Goal: Transaction & Acquisition: Purchase product/service

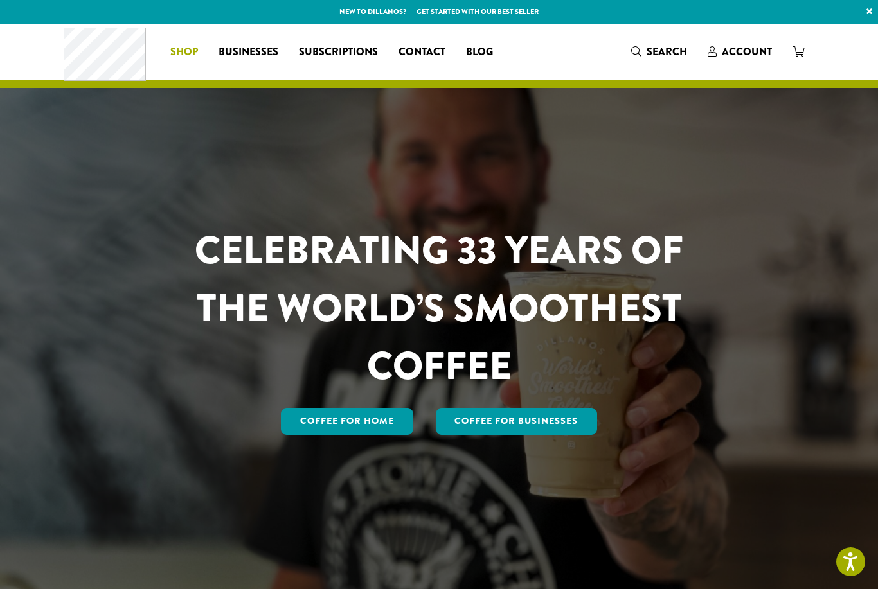
click at [184, 44] on span "Shop" at bounding box center [184, 52] width 28 height 16
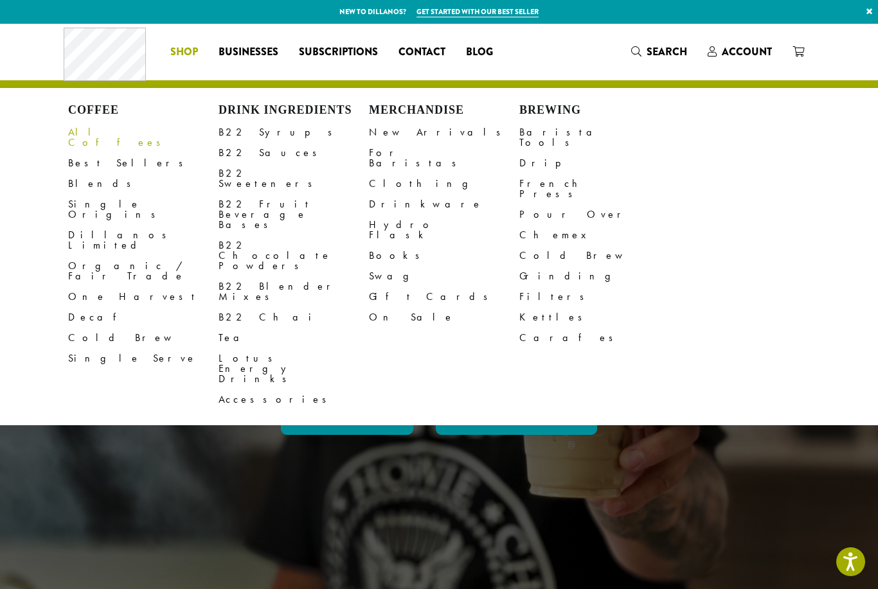
click at [93, 138] on link "All Coffees" at bounding box center [143, 137] width 150 height 31
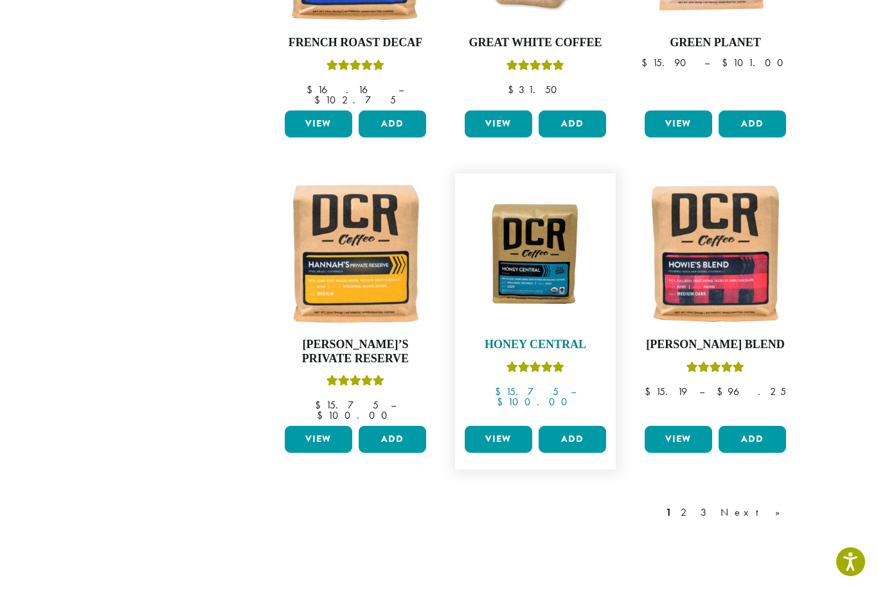
scroll to position [1026, 0]
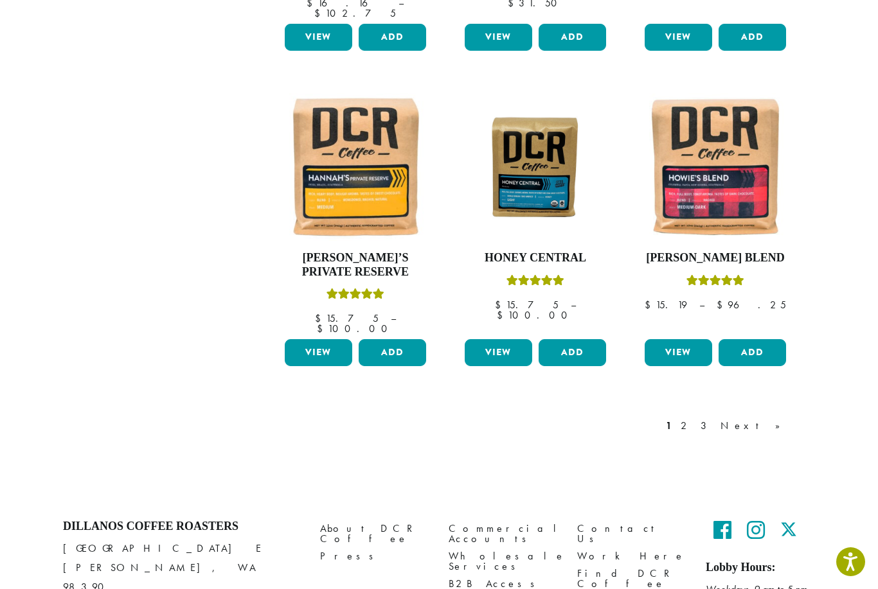
click at [694, 418] on link "2" at bounding box center [686, 425] width 16 height 15
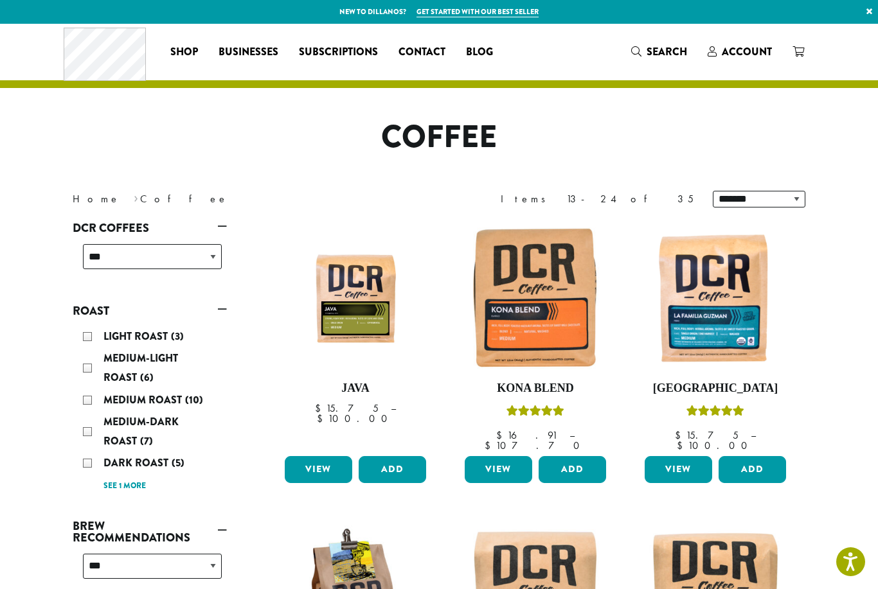
click at [87, 466] on div "Dark Roast (5)" at bounding box center [152, 463] width 139 height 19
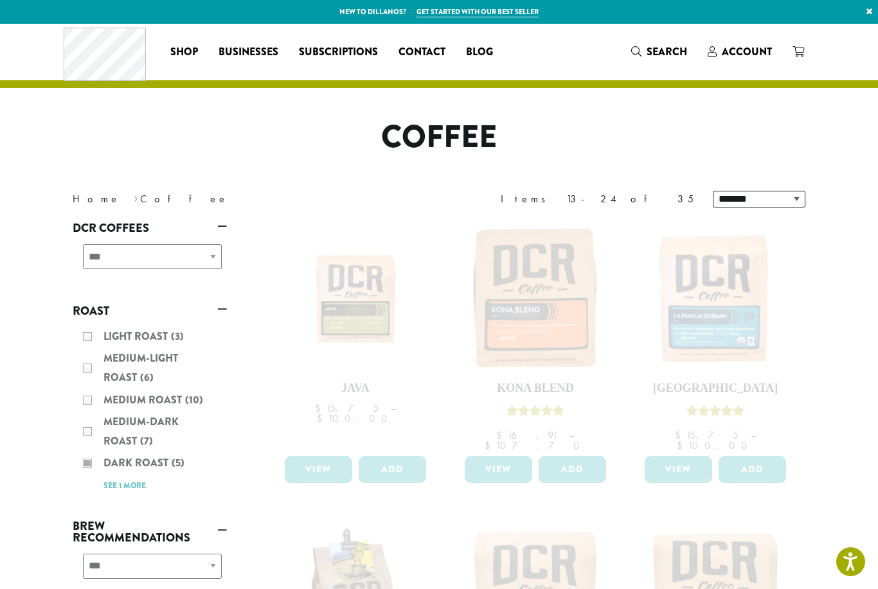
drag, startPoint x: 516, startPoint y: 368, endPoint x: 503, endPoint y: 368, distance: 12.9
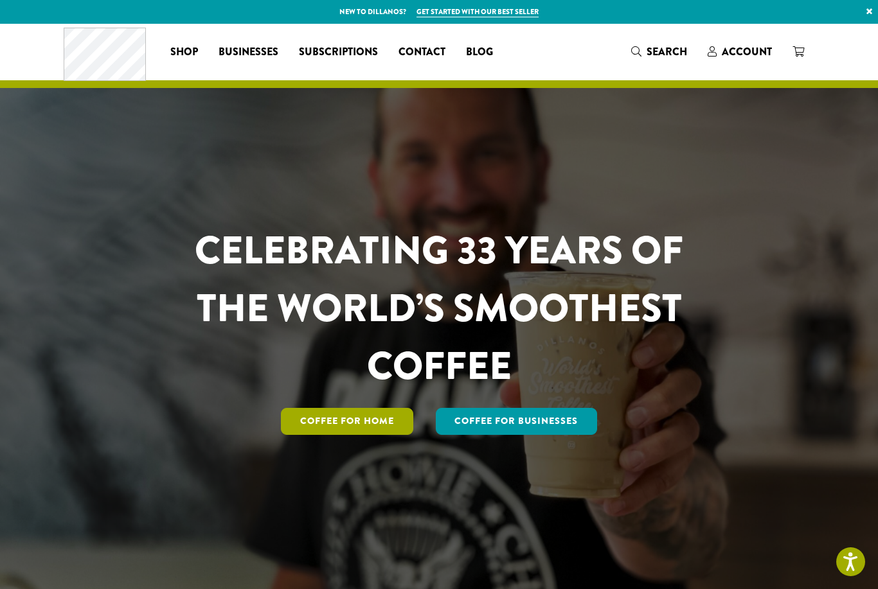
click at [359, 435] on link "Coffee for Home" at bounding box center [347, 421] width 132 height 27
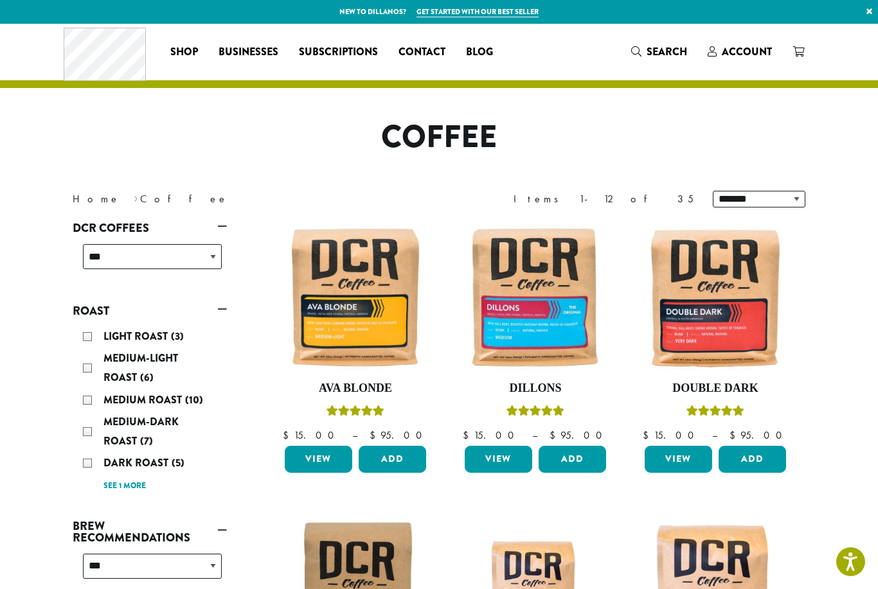
click at [89, 460] on div "Dark Roast (5)" at bounding box center [152, 463] width 139 height 19
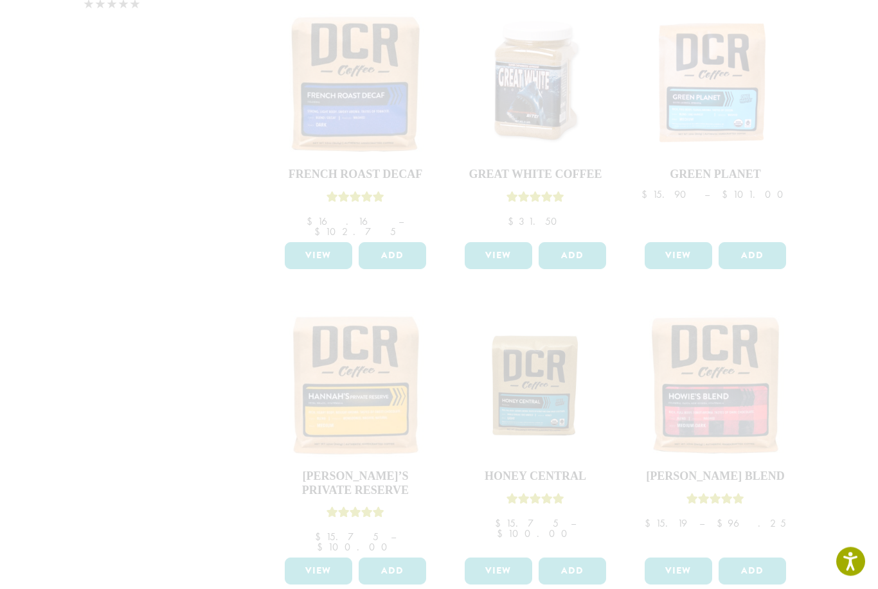
scroll to position [1026, 0]
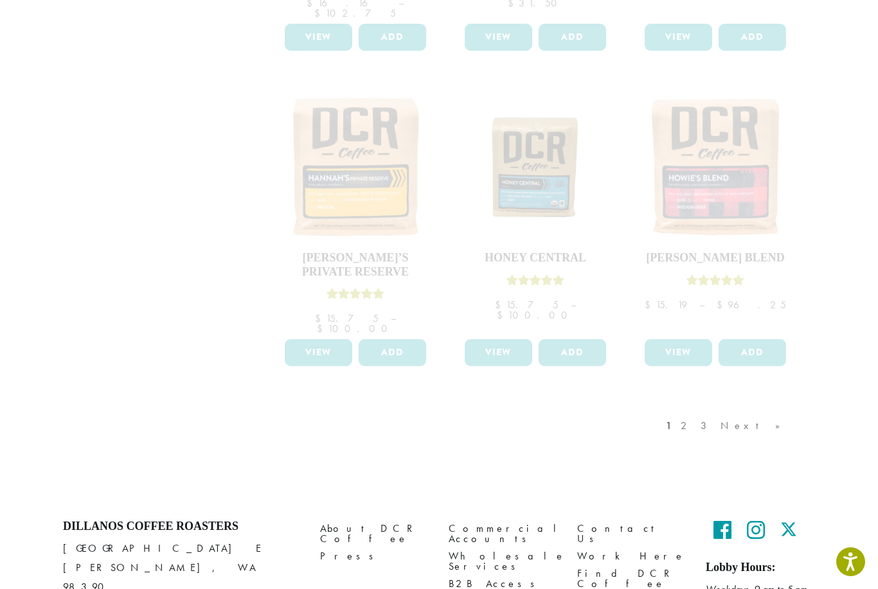
click at [733, 409] on div "1 2 3 Next »" at bounding box center [729, 439] width 132 height 60
click at [735, 409] on div "1 2 3 Next »" at bounding box center [729, 439] width 132 height 60
click at [751, 409] on div "1 2 3 Next »" at bounding box center [729, 439] width 132 height 60
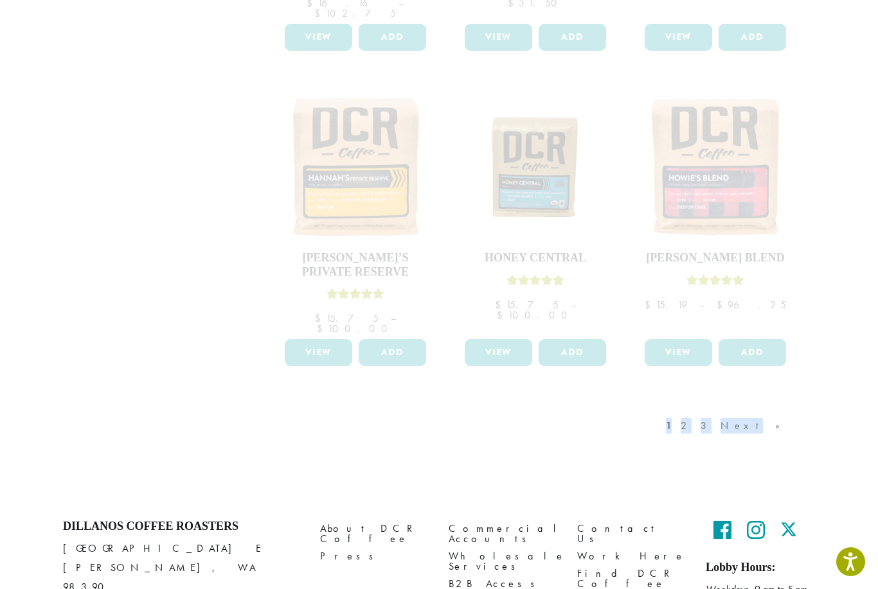
click at [775, 409] on div "1 2 3 Next »" at bounding box center [729, 439] width 132 height 60
click at [737, 409] on div "1 2 3 Next »" at bounding box center [729, 439] width 132 height 60
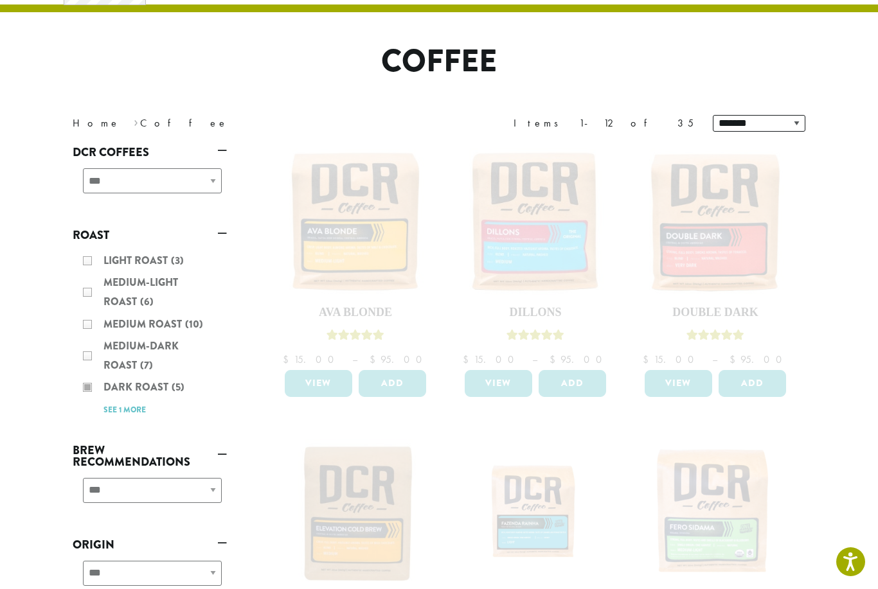
scroll to position [0, 0]
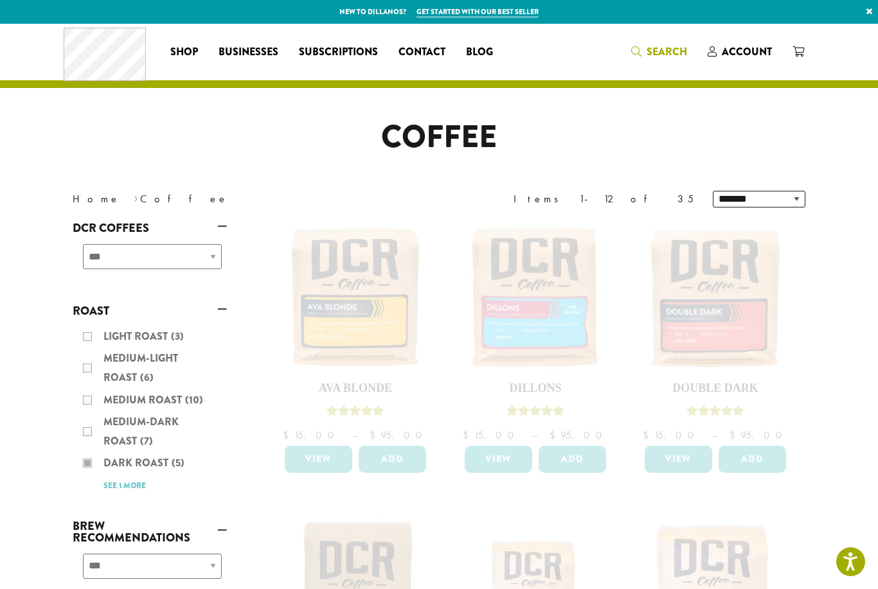
click at [656, 44] on span "Search" at bounding box center [667, 51] width 40 height 15
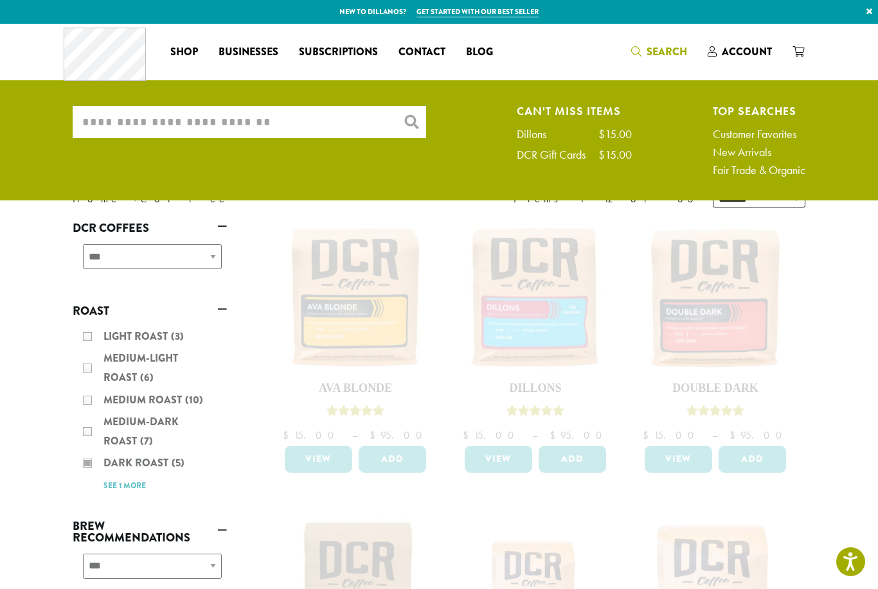
click at [251, 127] on input "What are you searching for?" at bounding box center [250, 122] width 354 height 32
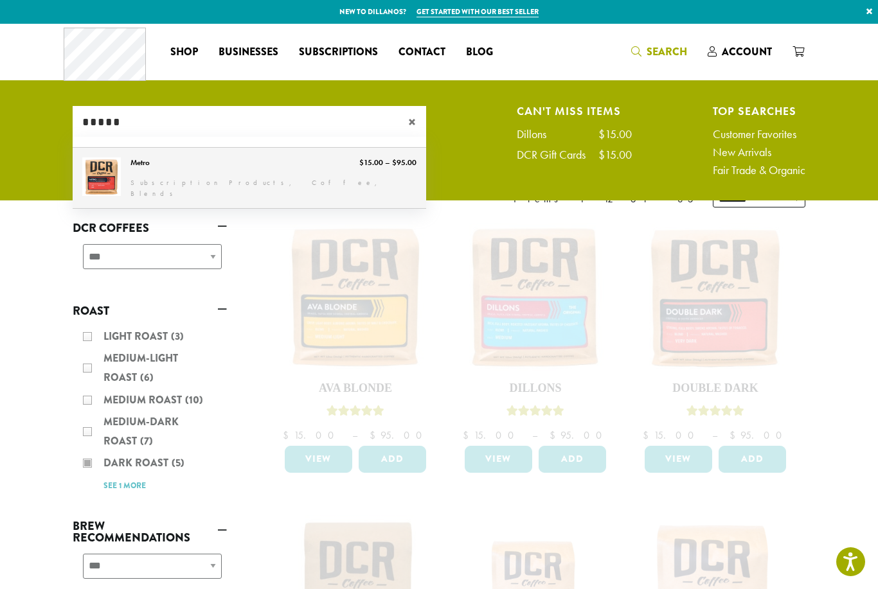
type input "*****"
click at [100, 177] on link "Metro" at bounding box center [250, 178] width 354 height 60
